Goal: Task Accomplishment & Management: Manage account settings

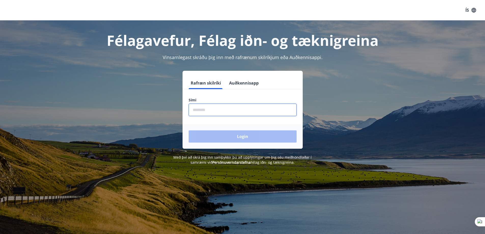
click at [245, 109] on input "phone" at bounding box center [243, 110] width 108 height 12
type input "********"
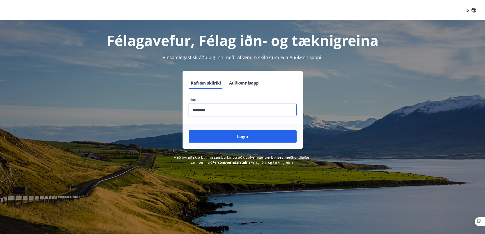
click at [189, 130] on button "Login" at bounding box center [243, 136] width 108 height 12
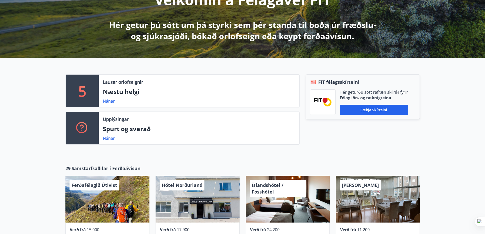
scroll to position [102, 0]
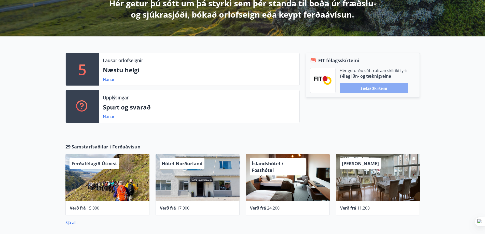
click at [377, 92] on button "Sækja skírteini" at bounding box center [373, 88] width 68 height 10
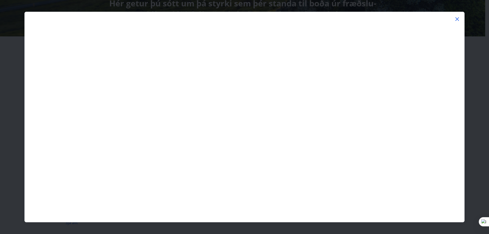
click at [456, 20] on icon at bounding box center [457, 19] width 4 height 4
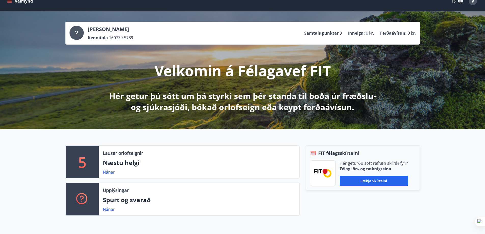
scroll to position [0, 0]
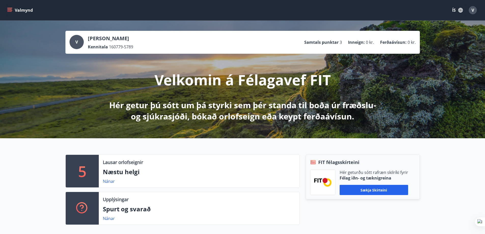
click at [472, 8] on span "V" at bounding box center [472, 10] width 3 height 6
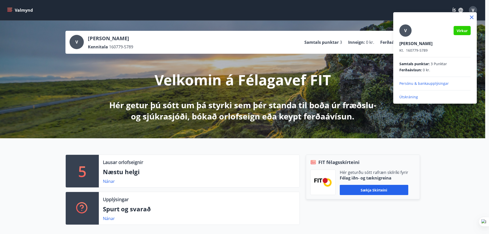
click at [276, 157] on div at bounding box center [244, 117] width 489 height 234
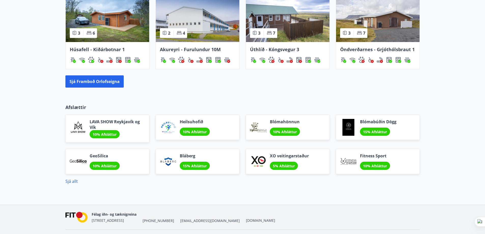
scroll to position [384, 0]
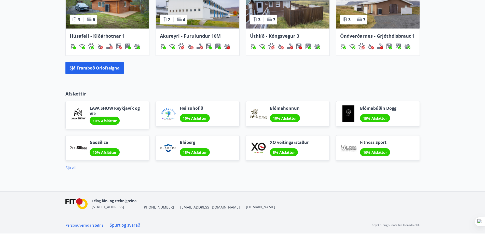
click at [68, 167] on link "Sjá allt" at bounding box center [71, 168] width 12 height 6
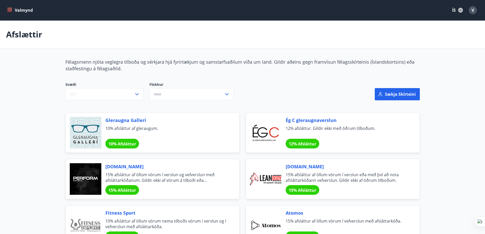
drag, startPoint x: 39, startPoint y: 17, endPoint x: 42, endPoint y: 20, distance: 4.2
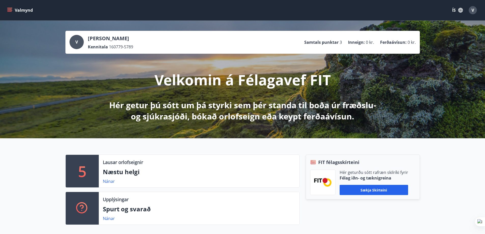
click at [456, 11] on button "ÍS" at bounding box center [457, 10] width 16 height 9
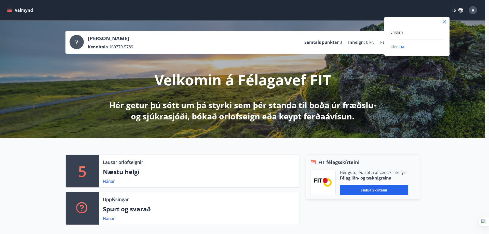
click at [467, 12] on div at bounding box center [244, 117] width 489 height 234
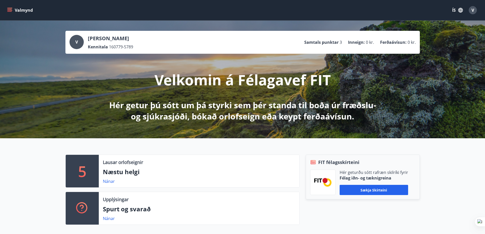
click at [472, 13] on div "V" at bounding box center [473, 10] width 8 height 8
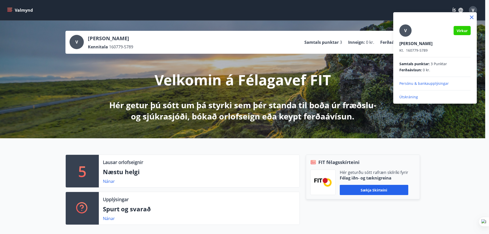
click at [430, 67] on div "Samtals punktar : 3 Punktar Ferðaávísun : 0 kr." at bounding box center [434, 66] width 71 height 11
click at [175, 136] on div at bounding box center [244, 117] width 489 height 234
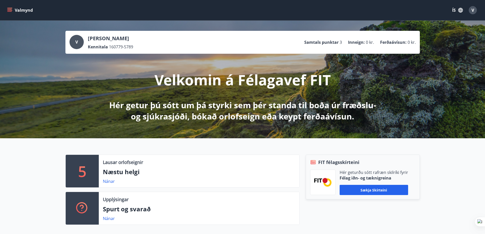
click at [8, 9] on icon "menu" at bounding box center [9, 10] width 5 height 5
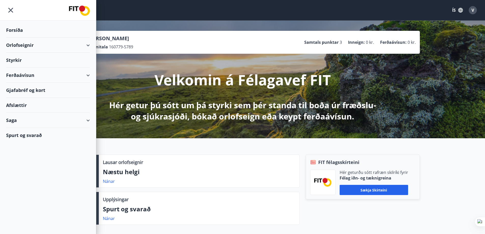
click at [45, 118] on div "Saga" at bounding box center [48, 120] width 84 height 15
click at [40, 72] on div "Ferðaávísun" at bounding box center [48, 75] width 84 height 15
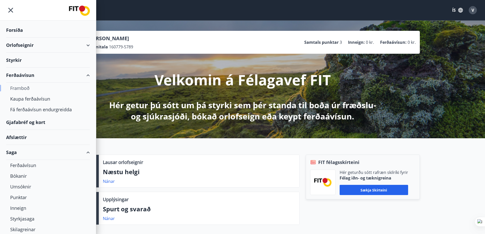
click at [46, 92] on div "Framboð" at bounding box center [48, 88] width 76 height 11
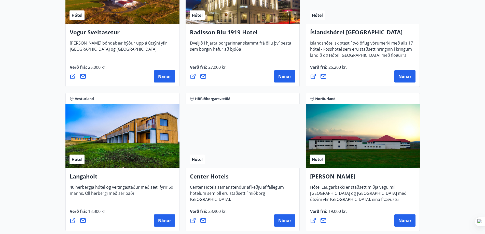
scroll to position [1018, 0]
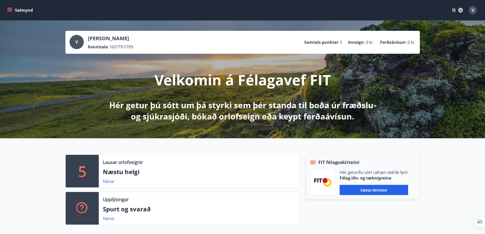
click at [104, 41] on p "Virginijus Tuckus" at bounding box center [110, 38] width 45 height 7
click at [74, 39] on div "V" at bounding box center [76, 42] width 14 height 14
click at [11, 8] on icon "menu" at bounding box center [9, 10] width 5 height 5
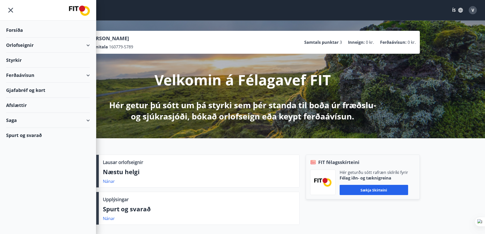
click at [81, 120] on div "Saga" at bounding box center [48, 120] width 84 height 15
click at [19, 165] on div "Punktar" at bounding box center [48, 165] width 76 height 11
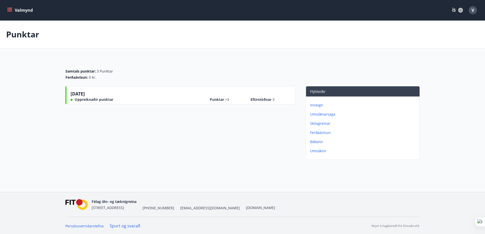
click at [323, 114] on p "Umsóknarsaga" at bounding box center [363, 114] width 107 height 5
drag, startPoint x: 62, startPoint y: 107, endPoint x: 69, endPoint y: 109, distance: 7.3
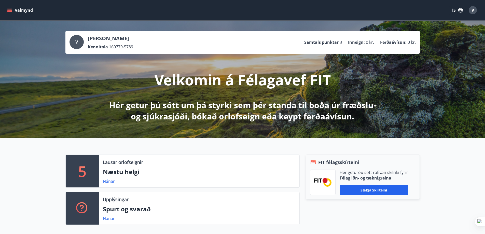
click at [16, 11] on button "Valmynd" at bounding box center [20, 10] width 29 height 9
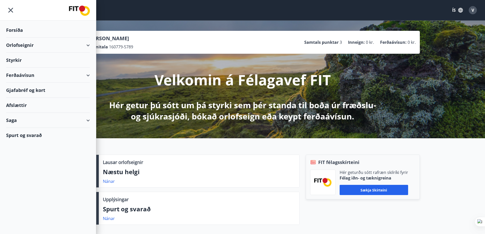
click at [76, 121] on div "Saga" at bounding box center [48, 120] width 84 height 15
click at [28, 188] on div "Styrkjasaga" at bounding box center [48, 186] width 76 height 11
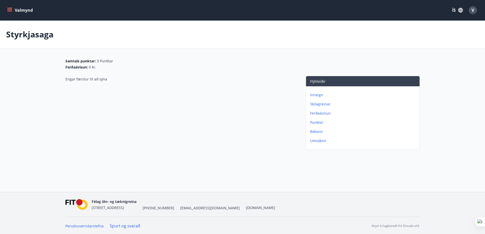
click at [321, 139] on p "Umsóknir" at bounding box center [363, 140] width 107 height 5
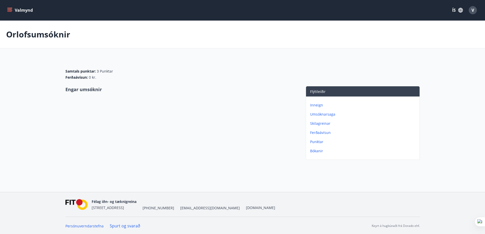
click at [319, 140] on p "Punktar" at bounding box center [363, 141] width 107 height 5
click at [321, 131] on p "Ferðaávísun" at bounding box center [363, 132] width 107 height 5
click at [323, 122] on p "Skilagreinar" at bounding box center [363, 123] width 107 height 5
